Goal: Information Seeking & Learning: Learn about a topic

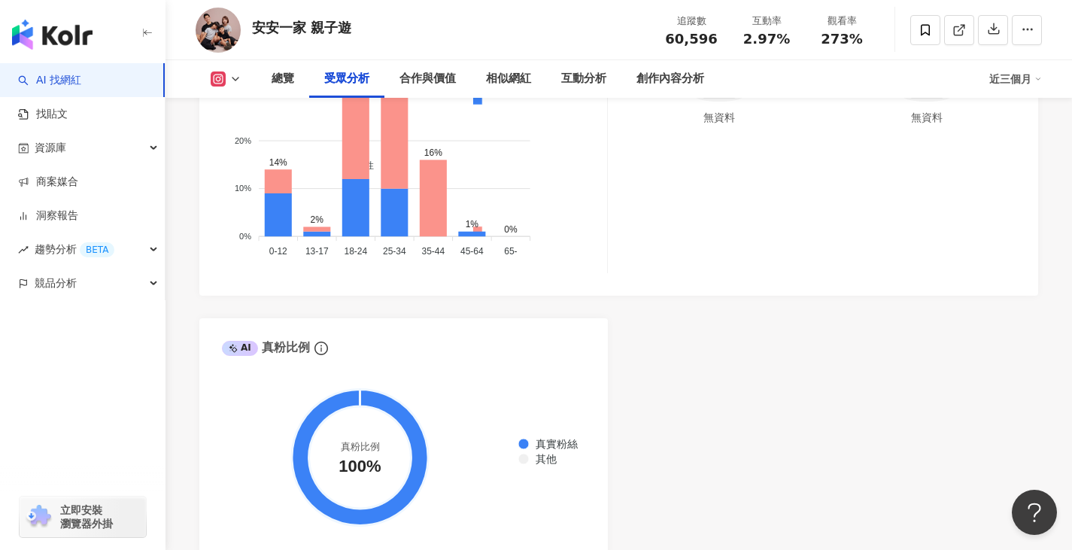
scroll to position [1354, 0]
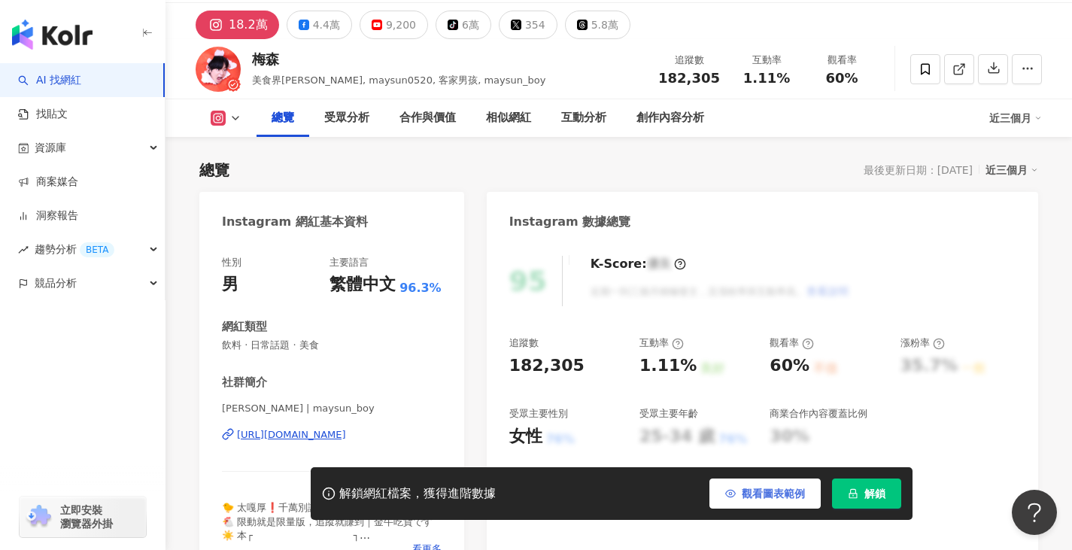
scroll to position [150, 0]
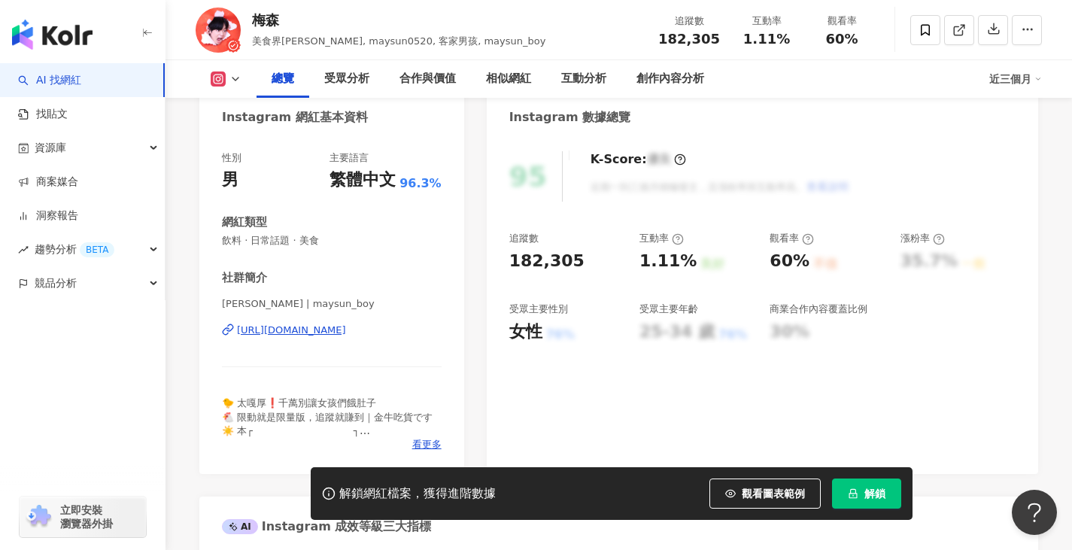
click at [870, 495] on span "解鎖" at bounding box center [874, 494] width 21 height 12
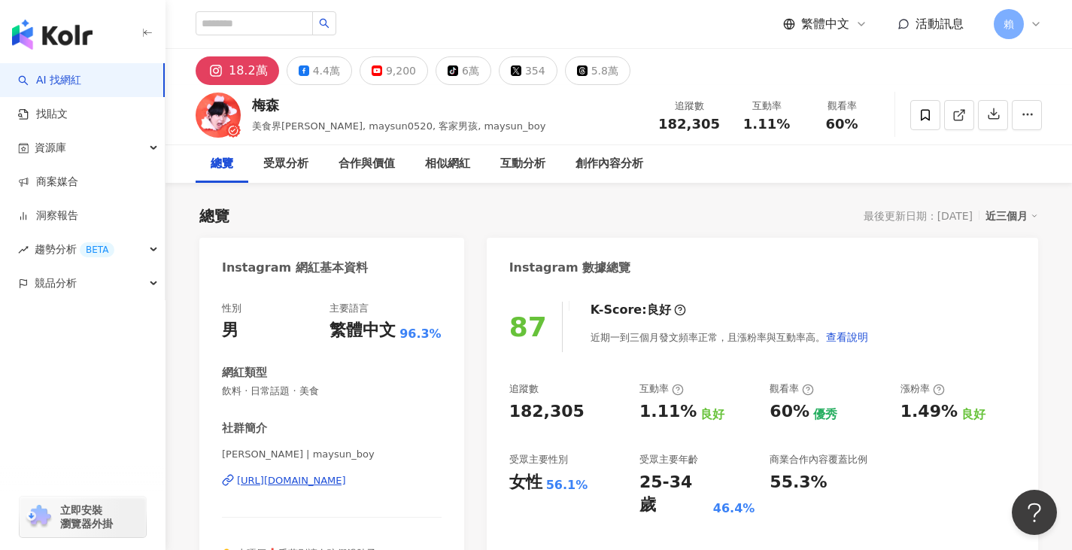
drag, startPoint x: 461, startPoint y: 478, endPoint x: 451, endPoint y: 318, distance: 160.5
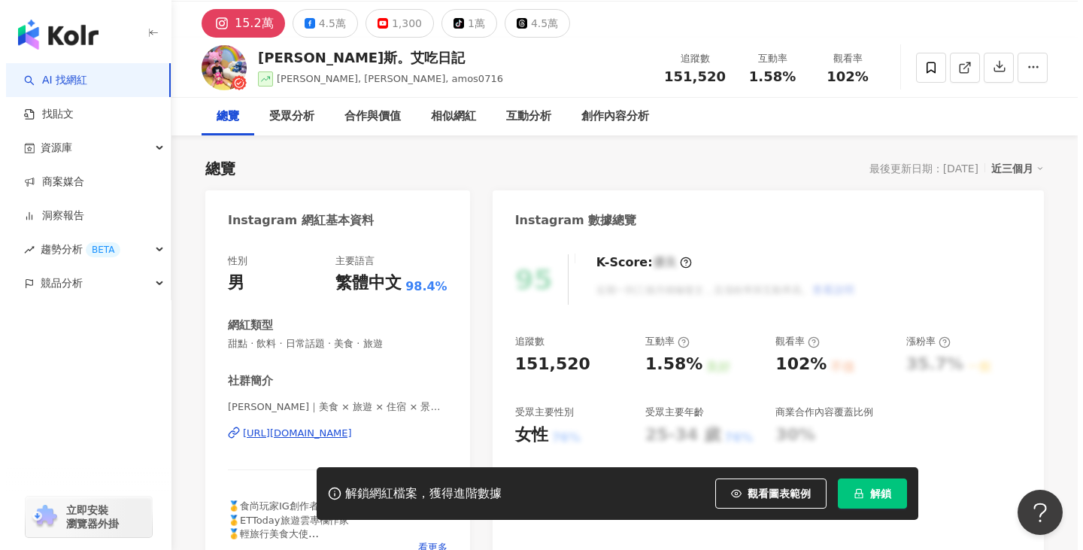
scroll to position [150, 0]
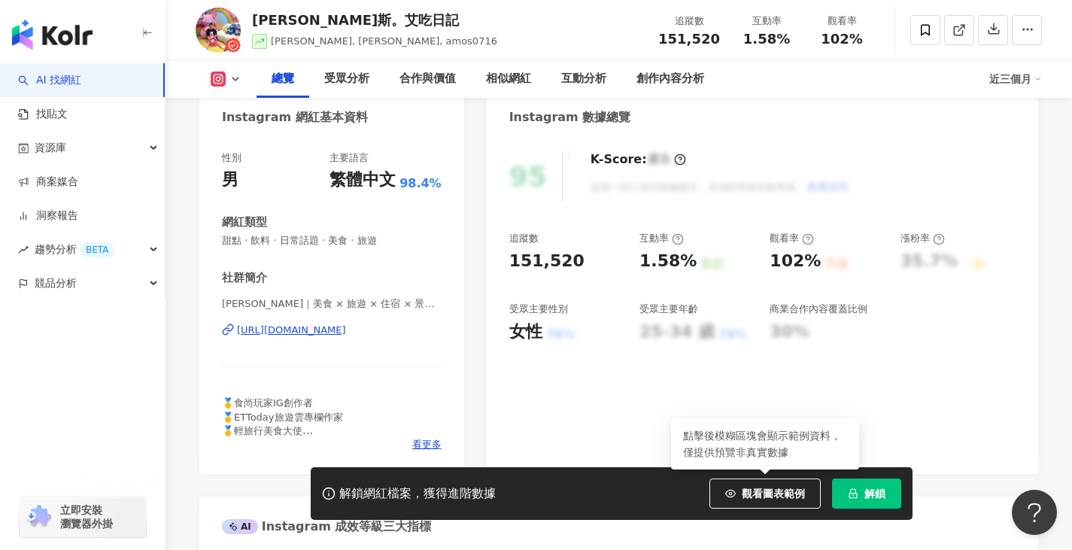
click at [870, 485] on button "解鎖" at bounding box center [866, 493] width 69 height 30
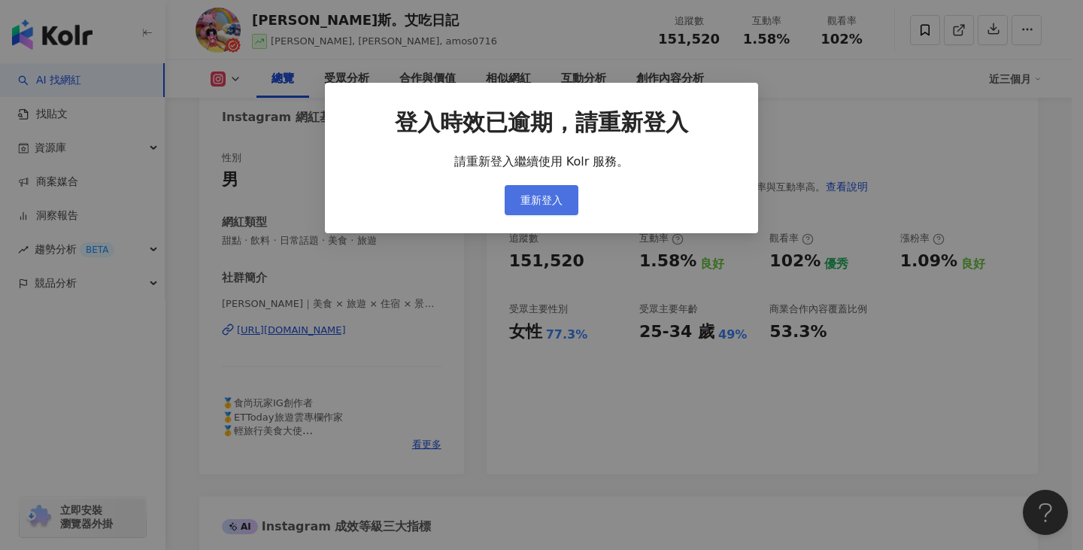
click at [542, 194] on span "重新登入" at bounding box center [542, 200] width 42 height 12
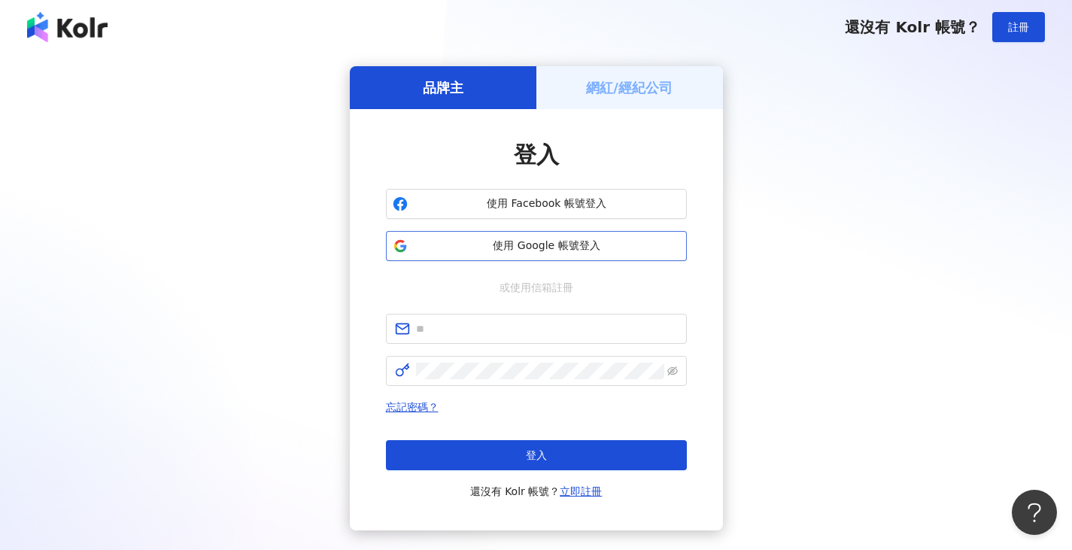
click at [514, 243] on span "使用 Google 帳號登入" at bounding box center [547, 245] width 266 height 15
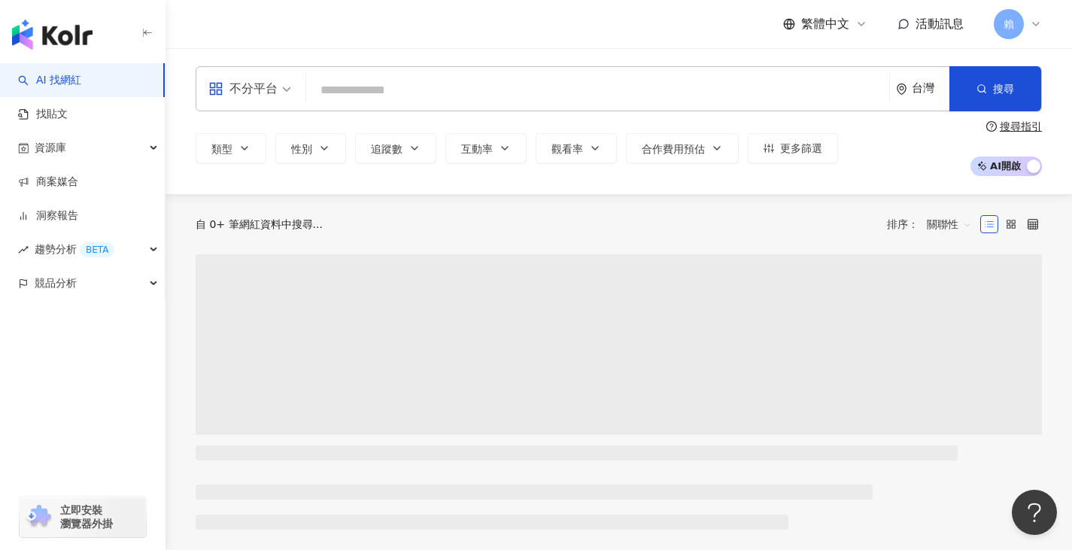
scroll to position [1, 0]
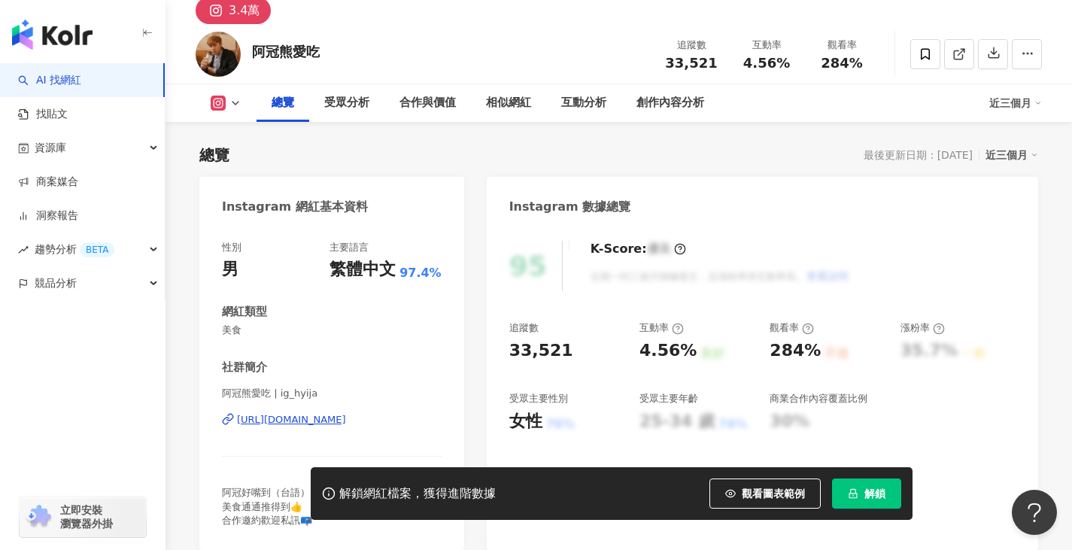
scroll to position [75, 0]
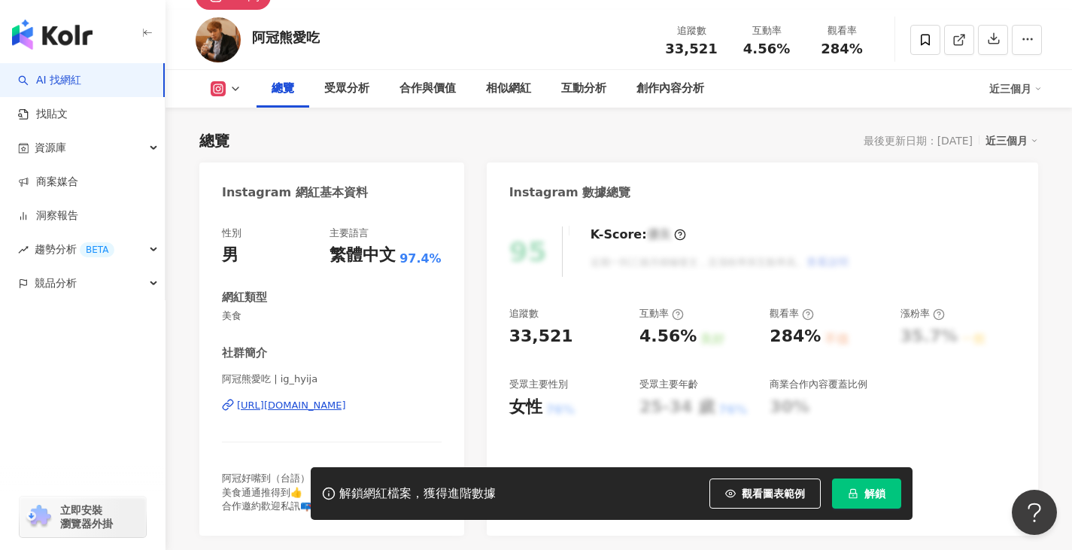
drag, startPoint x: 208, startPoint y: 397, endPoint x: 409, endPoint y: 408, distance: 201.9
click at [409, 408] on div "性別 男 主要語言 繁體中文 97.4% 網紅類型 美食 社群簡介 阿冠熊愛吃 | ig_hyija https://www.instagram.com/ig…" at bounding box center [331, 373] width 265 height 324
copy div "https://www.instagram.com/ig_hyija/"
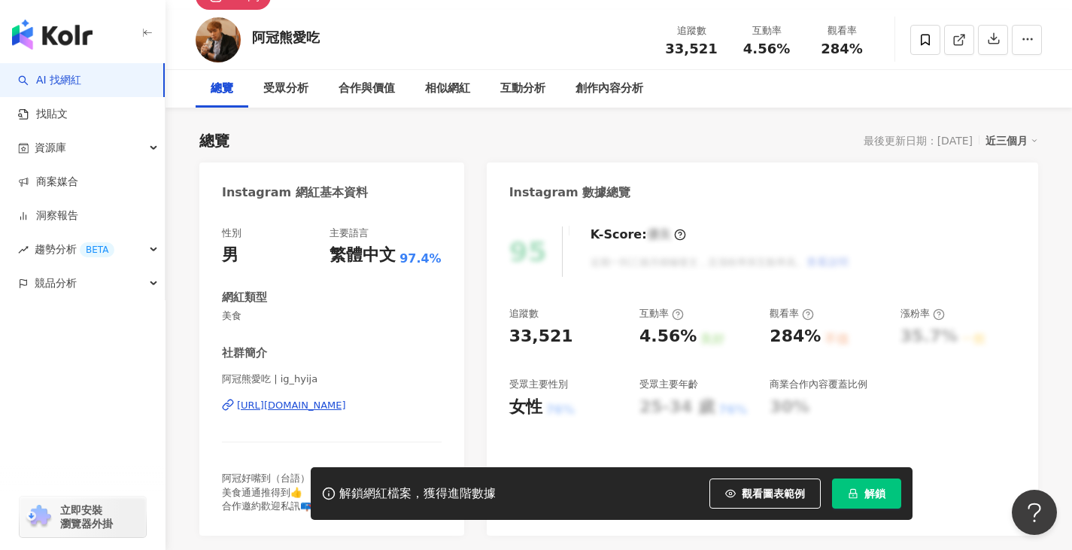
scroll to position [0, 0]
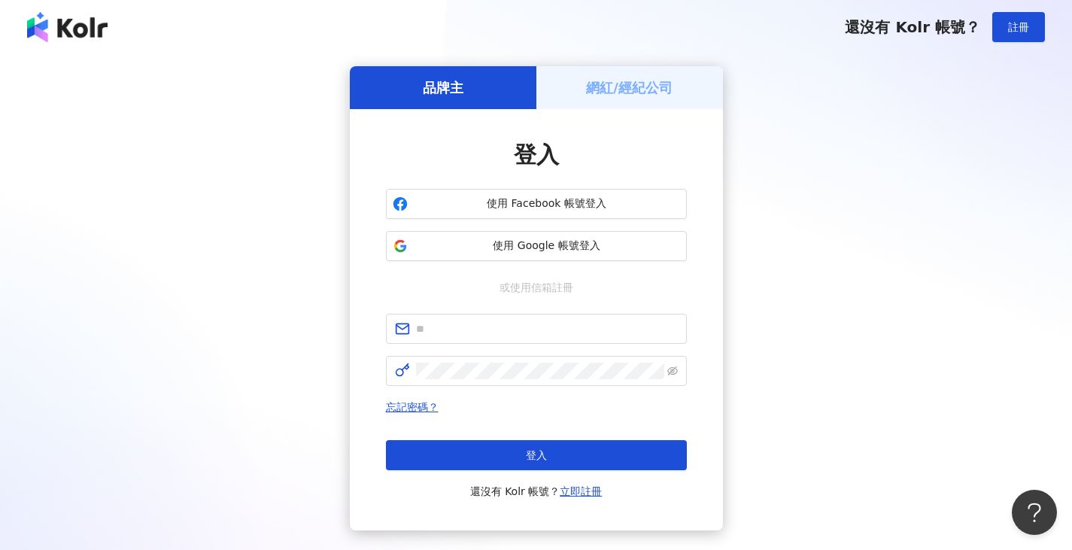
click at [376, 139] on div "登入 使用 Facebook 帳號登入 使用 Google 帳號登入 或使用信箱註冊 忘記密碼？ 登入 還沒有 Kolr 帳號？ 立即註冊" at bounding box center [536, 319] width 373 height 421
click at [545, 251] on span "使用 Google 帳號登入" at bounding box center [547, 245] width 266 height 15
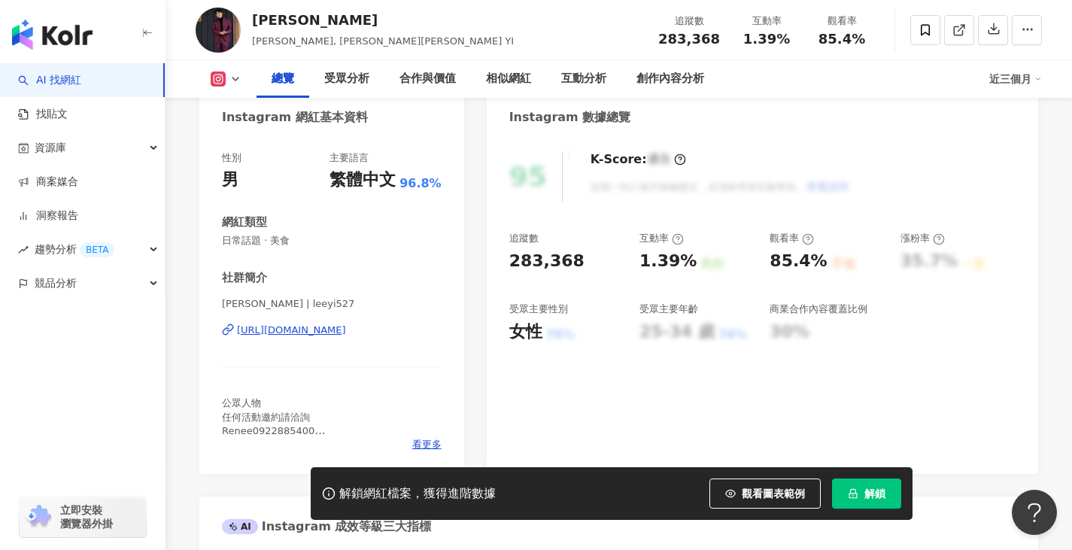
click at [875, 495] on span "解鎖" at bounding box center [874, 494] width 21 height 12
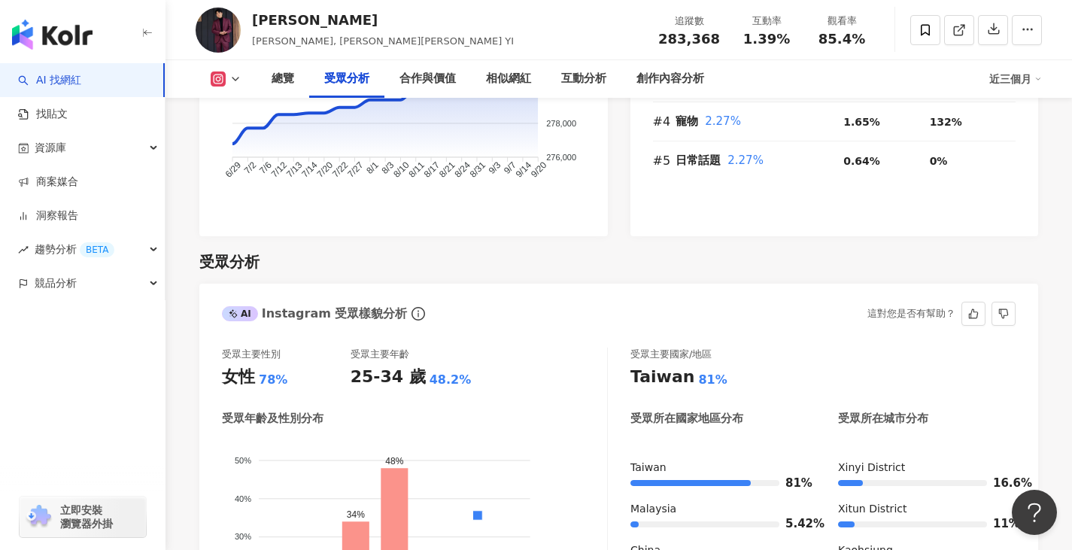
scroll to position [1279, 0]
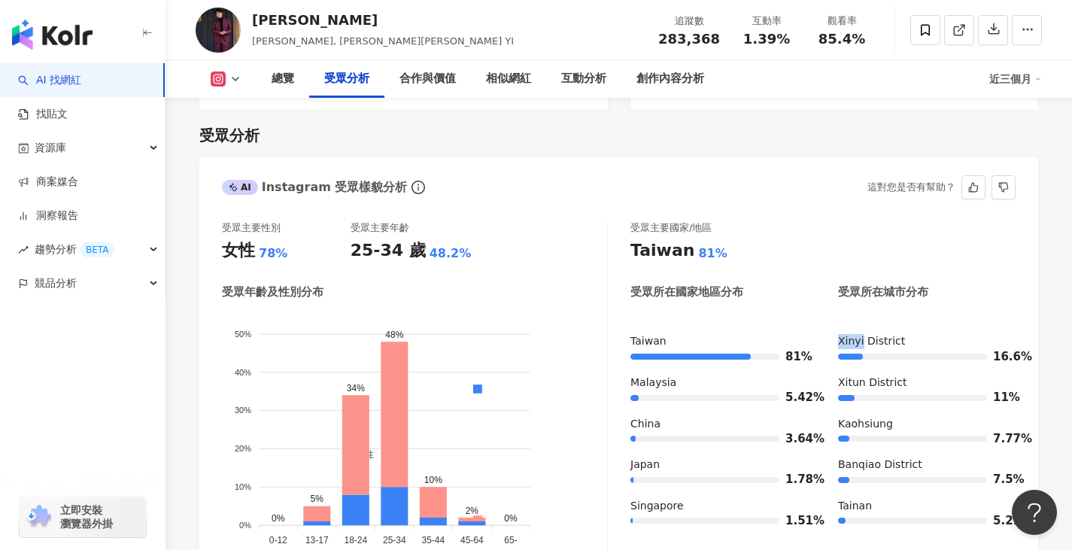
drag, startPoint x: 831, startPoint y: 319, endPoint x: 862, endPoint y: 323, distance: 31.1
click at [862, 334] on div "Taiwan 81% Malaysia 5.42% China 3.64% Japan 1.78% Singapore 1.51% Xinyi Distric…" at bounding box center [822, 436] width 385 height 205
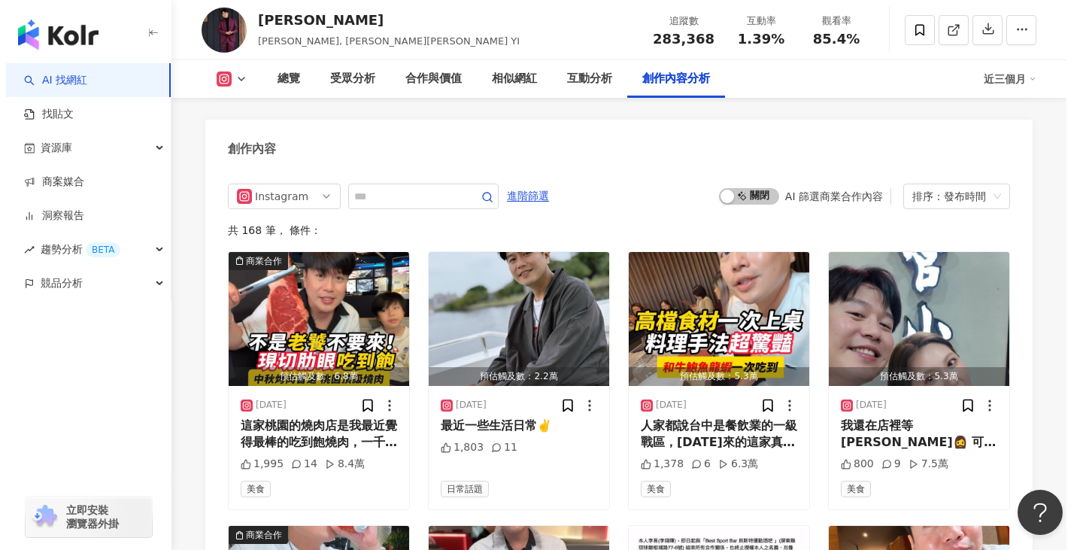
scroll to position [4439, 0]
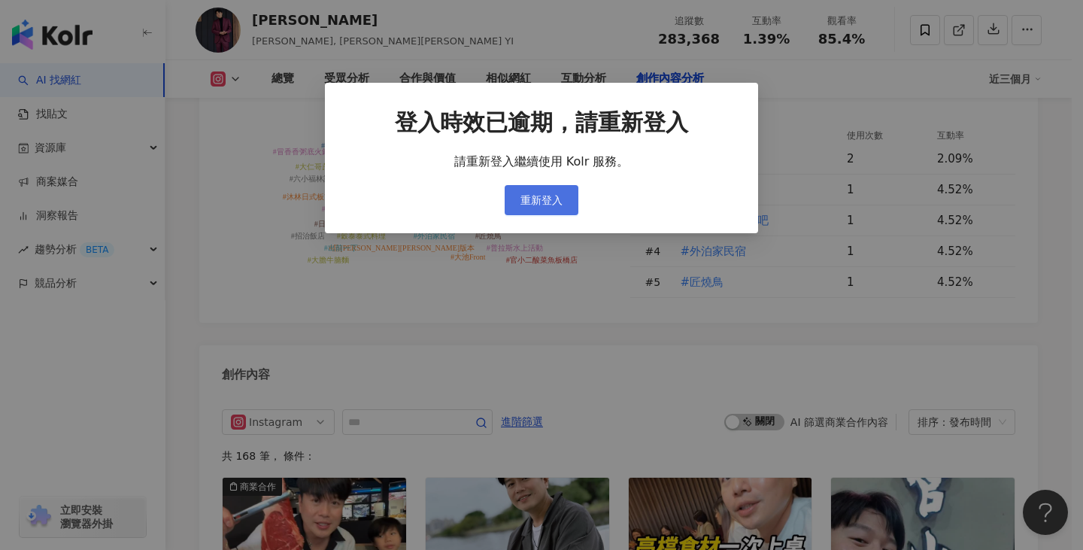
click at [515, 195] on button "重新登入" at bounding box center [542, 200] width 74 height 30
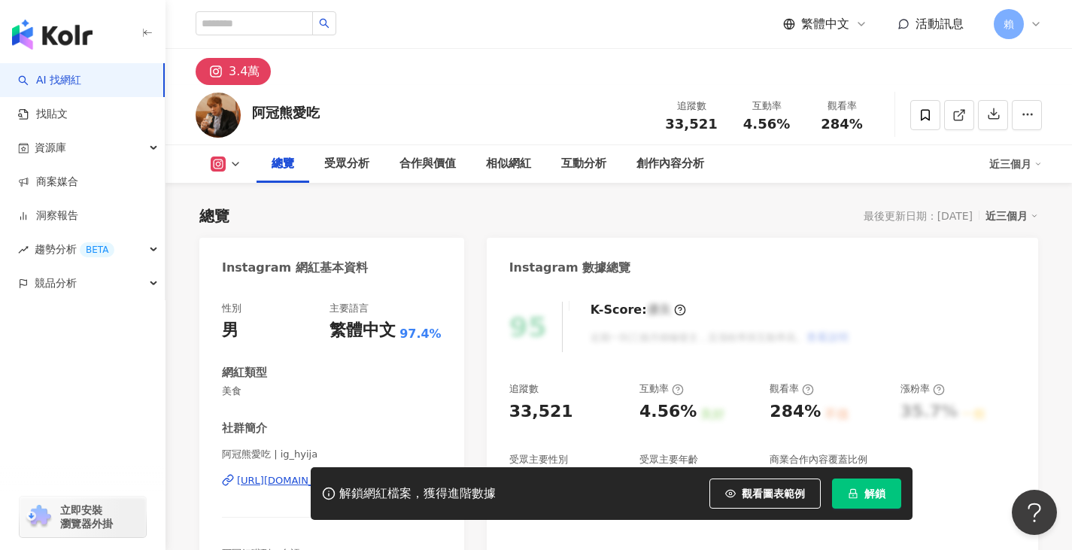
click at [870, 492] on span "解鎖" at bounding box center [874, 494] width 21 height 12
